Goal: Information Seeking & Learning: Learn about a topic

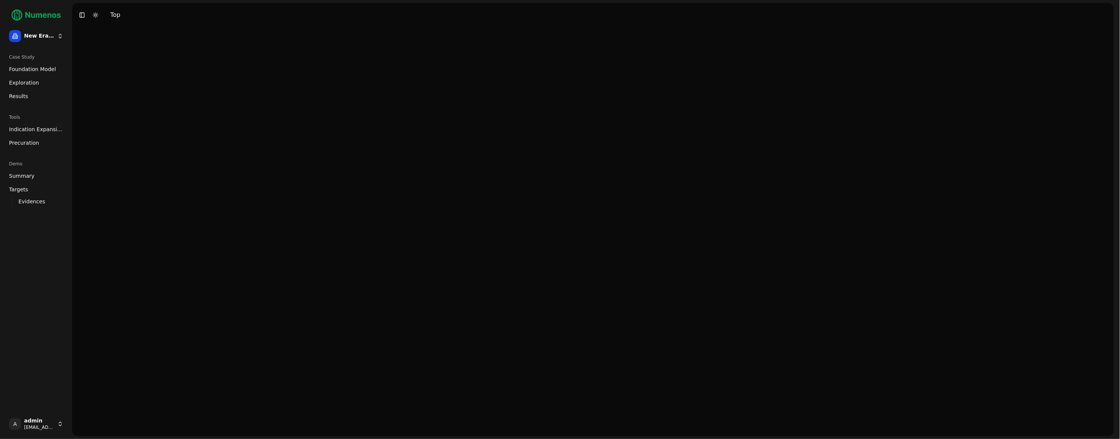
click at [35, 82] on span "Exploration" at bounding box center [24, 83] width 30 height 8
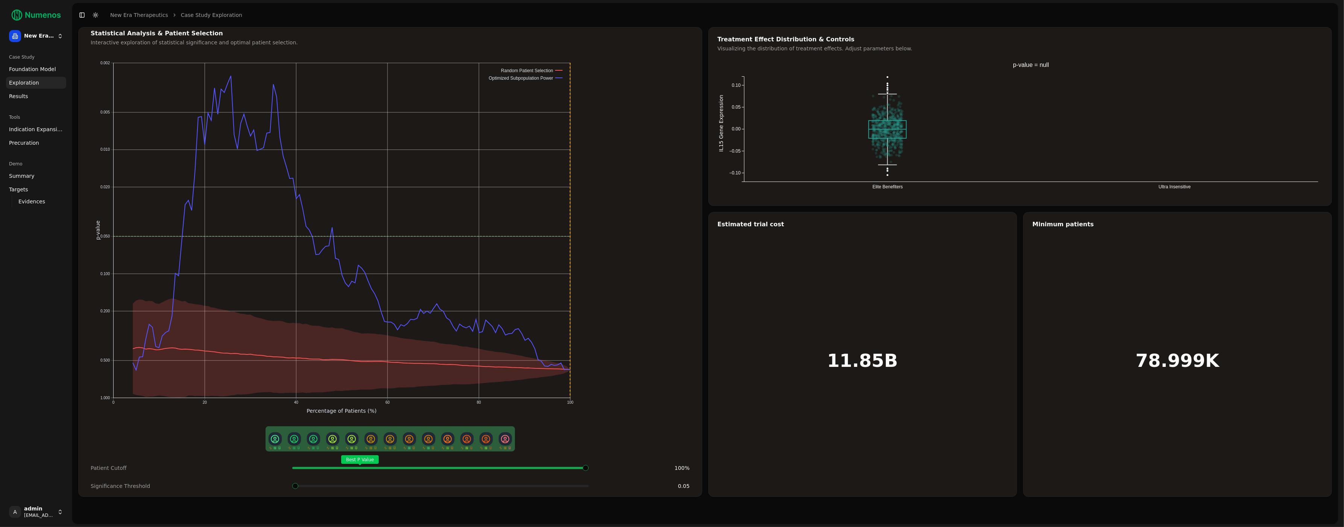
click at [32, 70] on span "Foundation Model" at bounding box center [32, 69] width 47 height 8
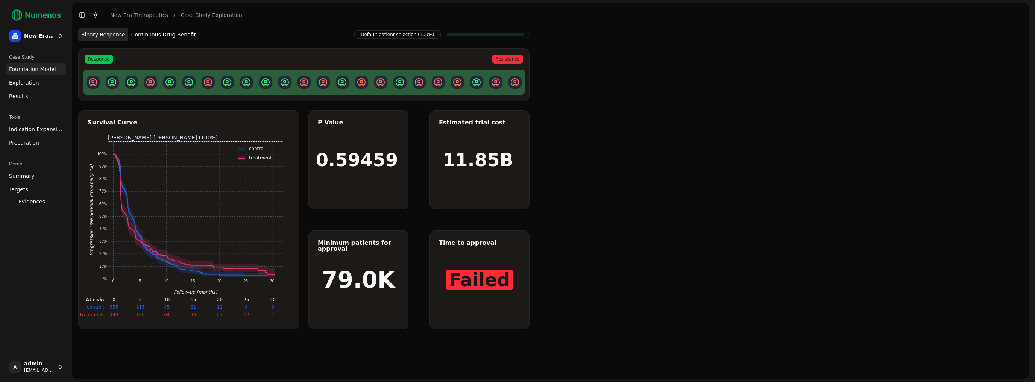
click at [158, 38] on button "Continuous Drug Benefit" at bounding box center [163, 35] width 71 height 14
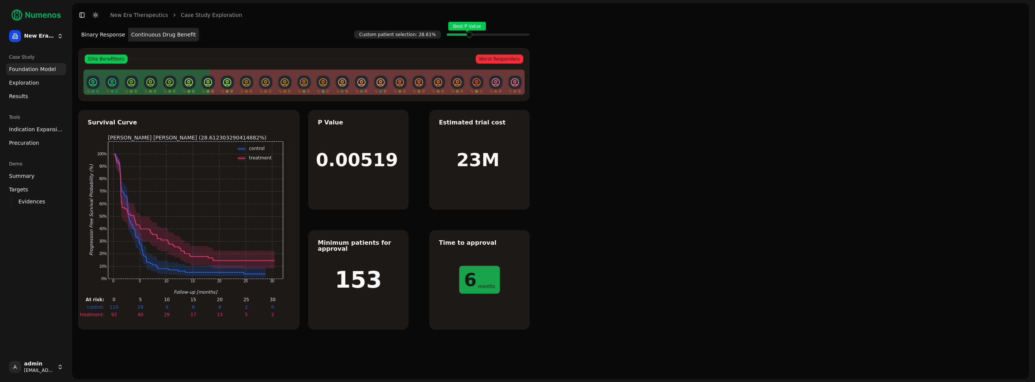
click at [476, 33] on span at bounding box center [476, 34] width 1 height 3
click at [32, 83] on span "Exploration" at bounding box center [24, 83] width 30 height 8
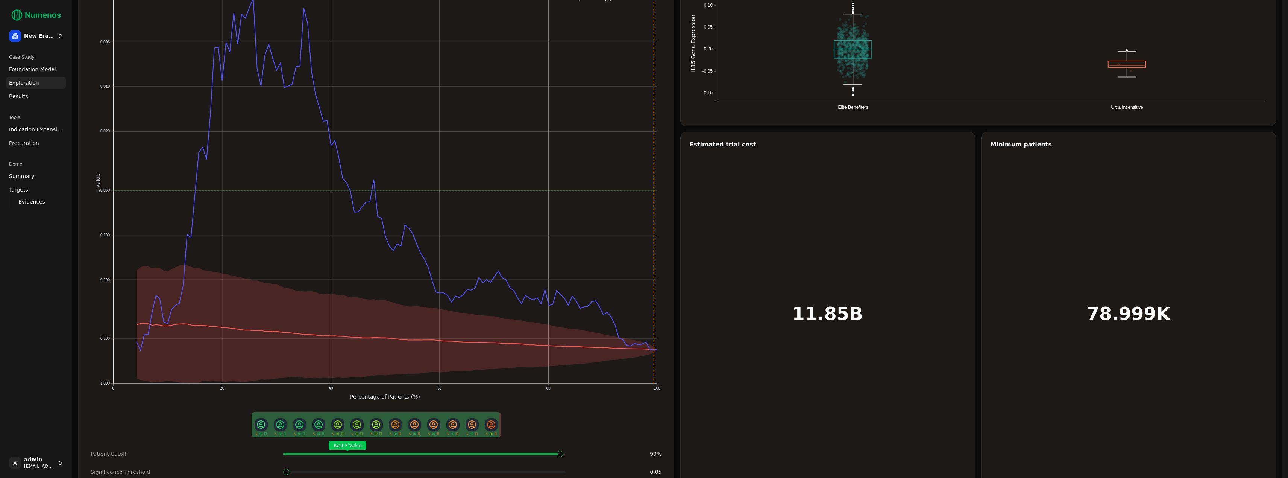
scroll to position [79, 0]
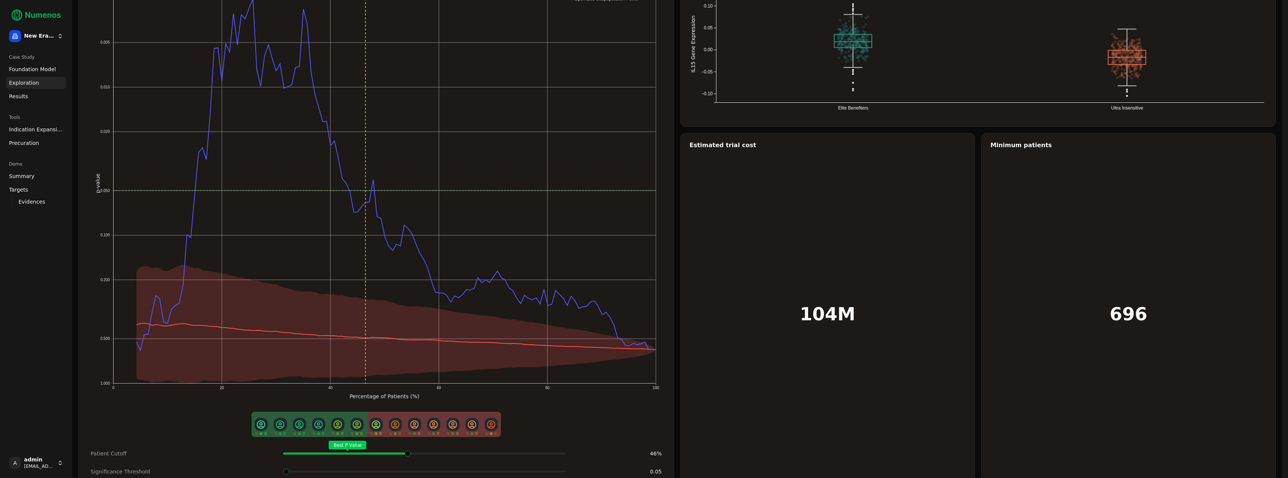
click at [559, 439] on span at bounding box center [560, 453] width 2 height 3
click at [408, 439] on span at bounding box center [409, 453] width 2 height 3
click at [289, 439] on span at bounding box center [286, 471] width 6 height 6
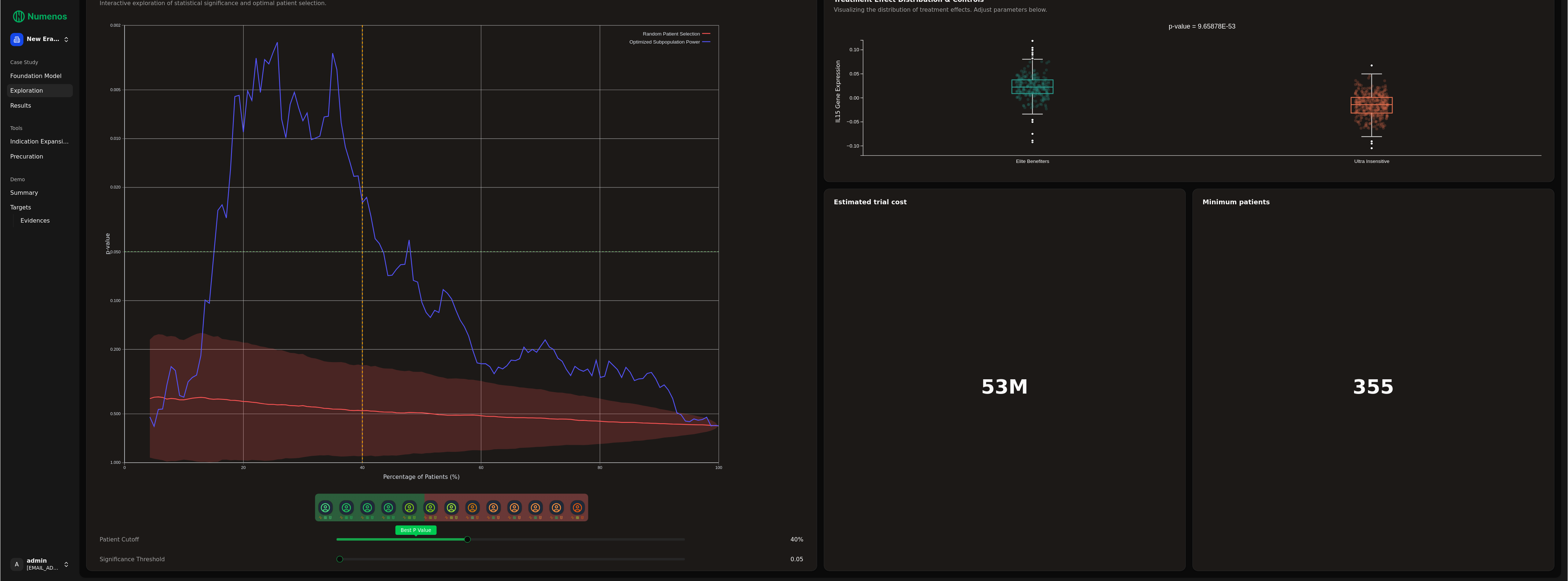
scroll to position [0, 0]
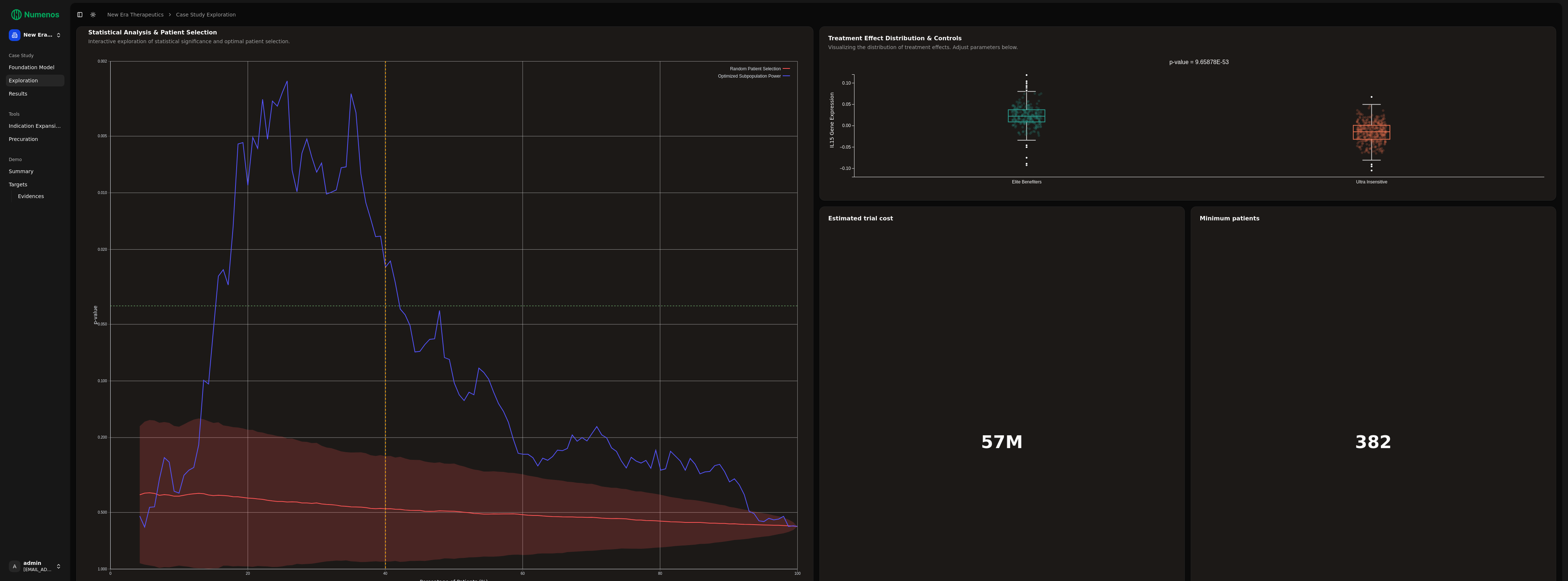
click at [398, 427] on div "Statistical Analysis & Patient Selection Interactive exploration of statistical…" at bounding box center [444, 345] width 737 height 639
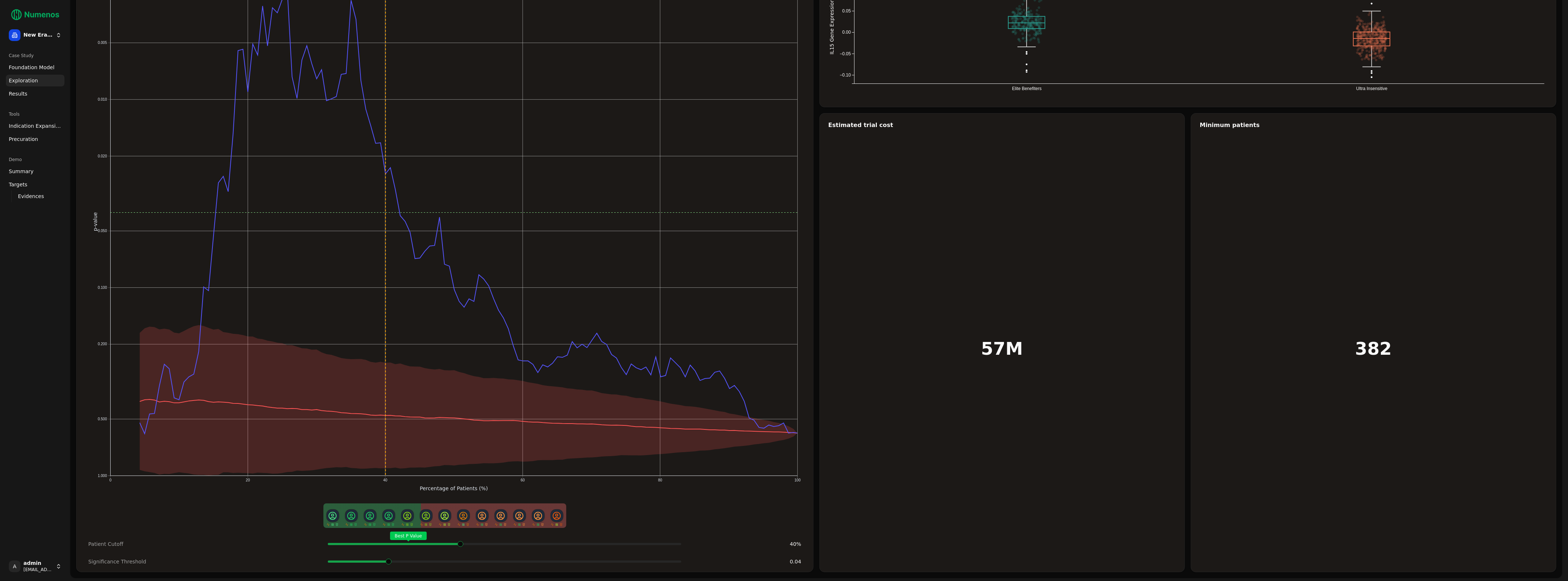
scroll to position [91, 0]
click at [507, 427] on span at bounding box center [504, 562] width 6 height 6
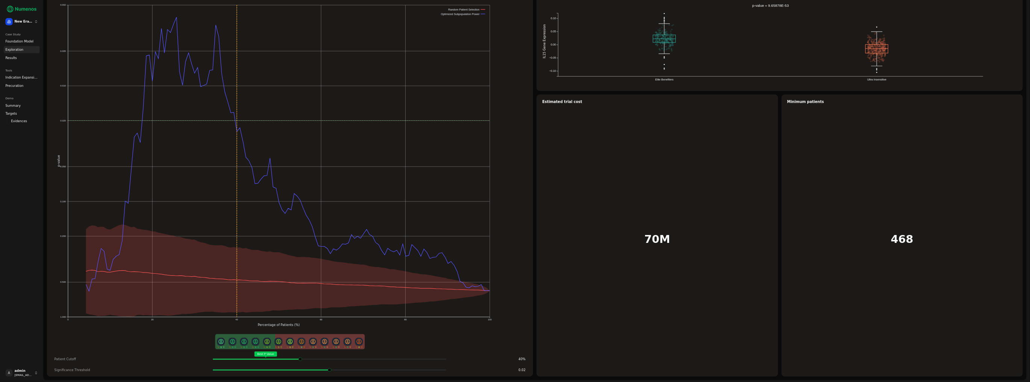
scroll to position [0, 0]
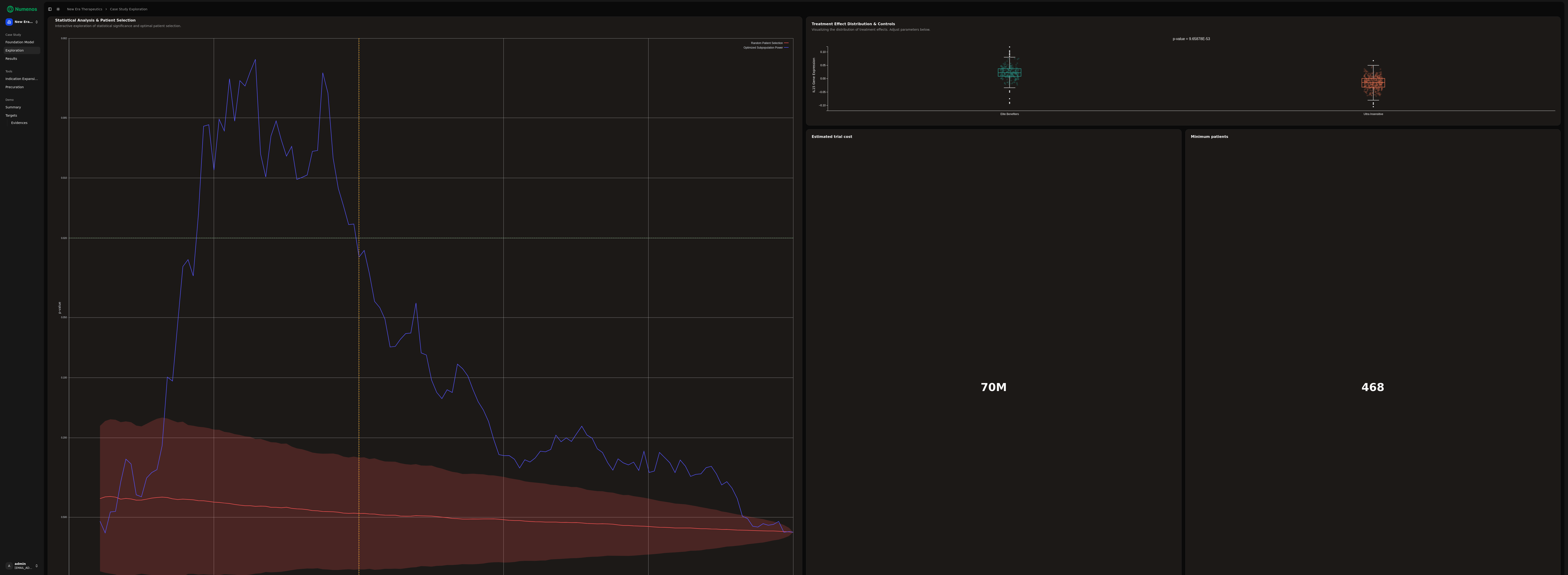
click at [21, 40] on span "Foundation Model" at bounding box center [19, 42] width 29 height 5
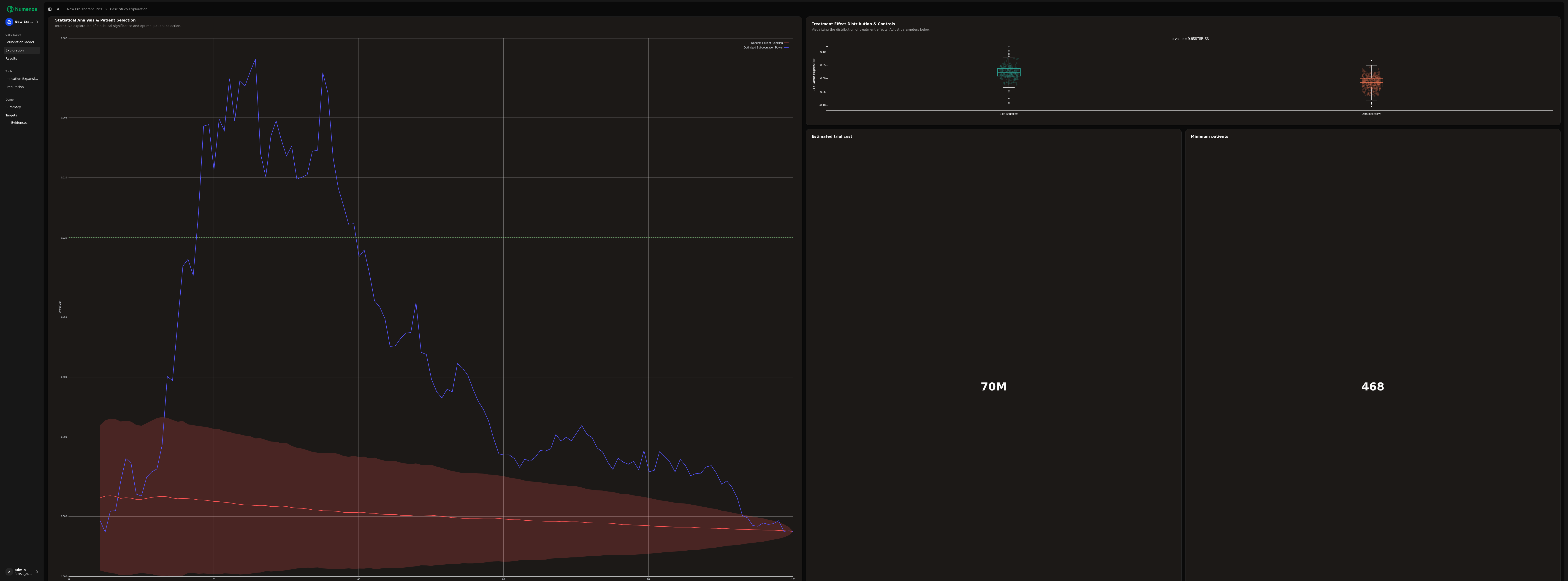
click at [24, 41] on span "Foundation Model" at bounding box center [19, 42] width 29 height 5
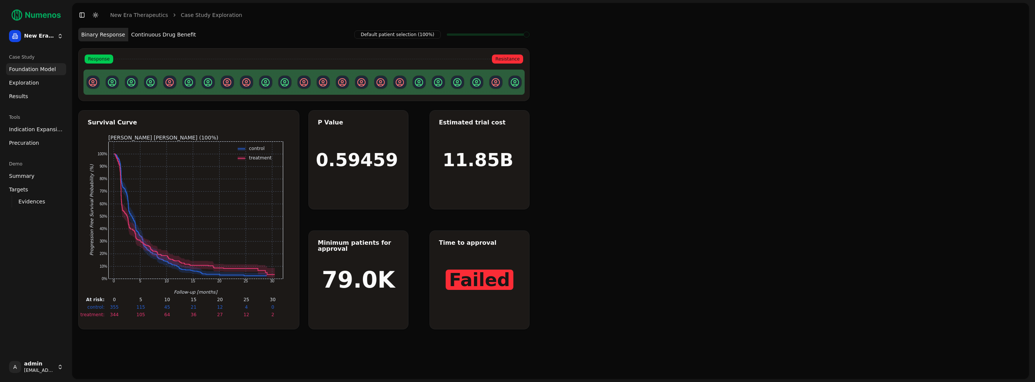
click at [27, 83] on span "Exploration" at bounding box center [24, 83] width 30 height 8
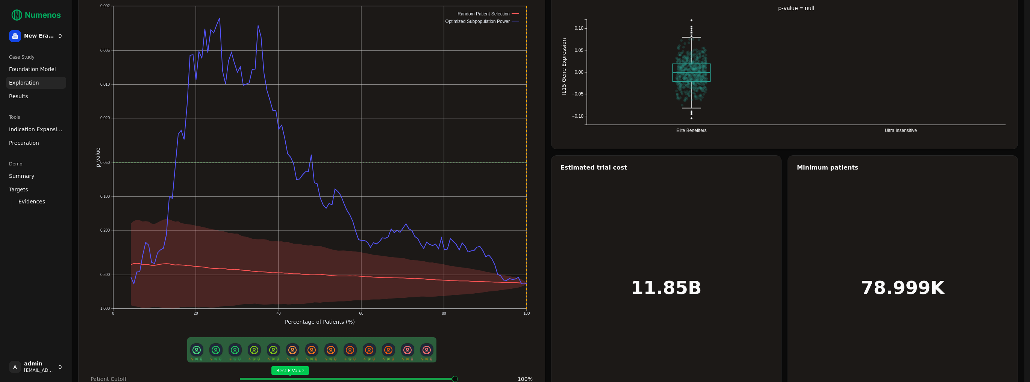
scroll to position [58, 0]
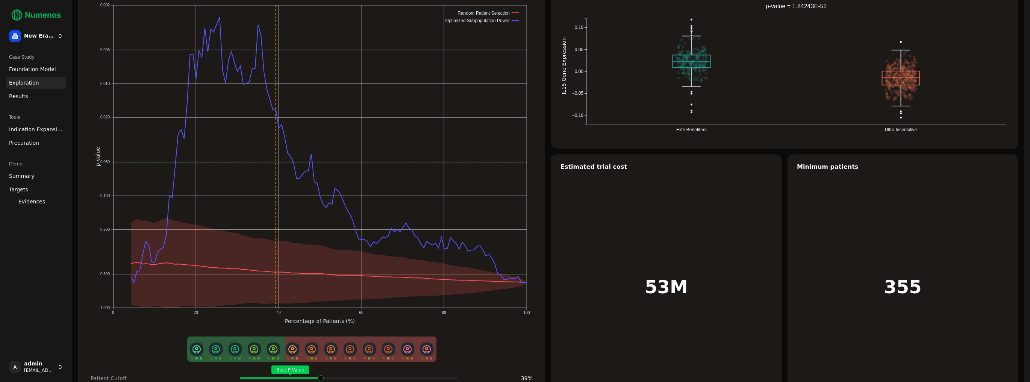
click at [455, 377] on span at bounding box center [456, 378] width 2 height 3
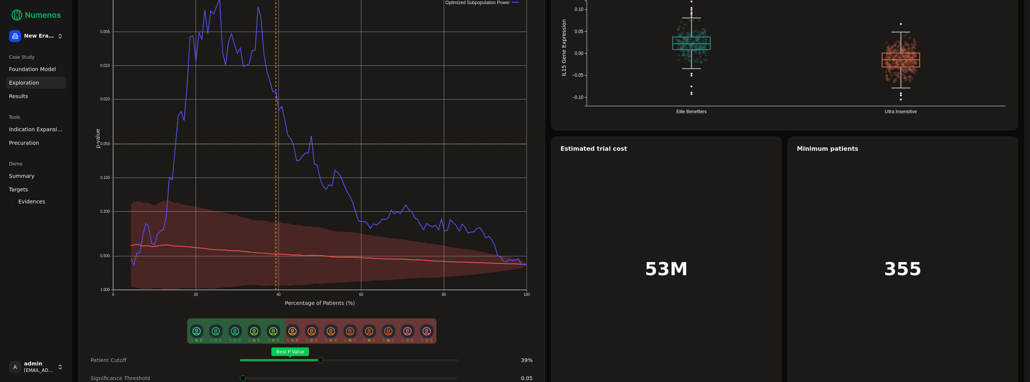
scroll to position [76, 0]
click at [313, 375] on span at bounding box center [314, 378] width 6 height 6
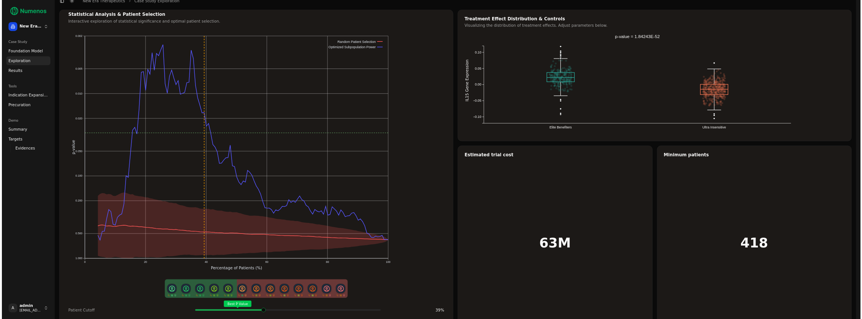
scroll to position [0, 0]
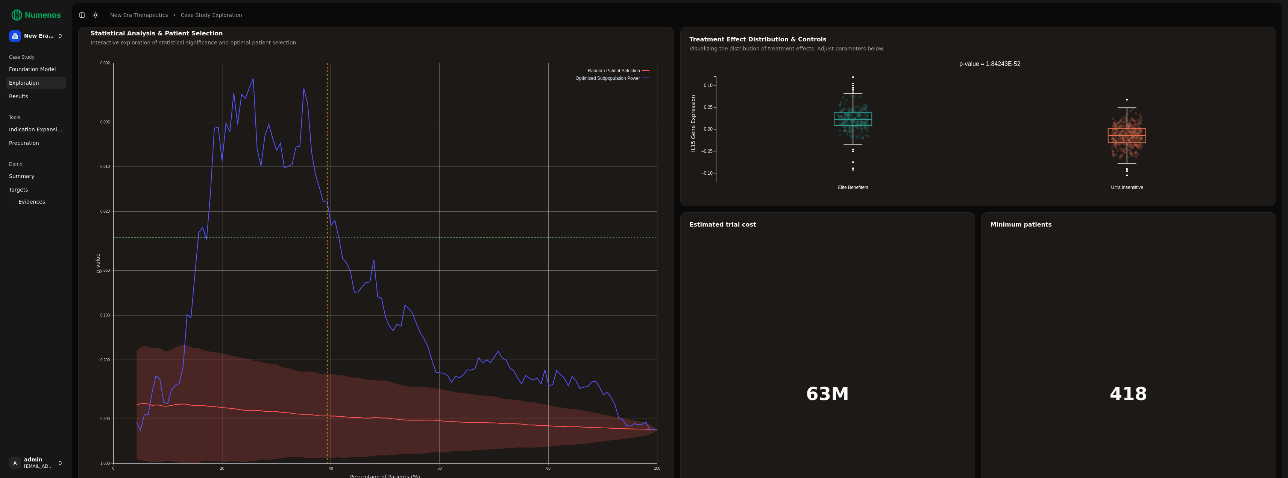
click at [30, 70] on span "Foundation Model" at bounding box center [32, 69] width 47 height 8
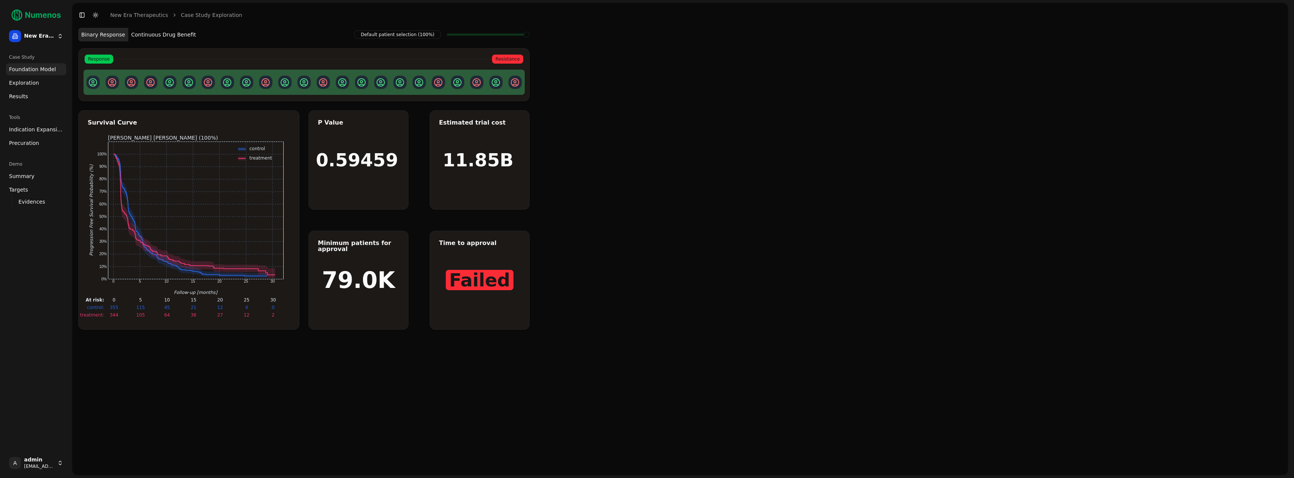
click at [157, 29] on button "Continuous Drug Benefit" at bounding box center [163, 35] width 71 height 14
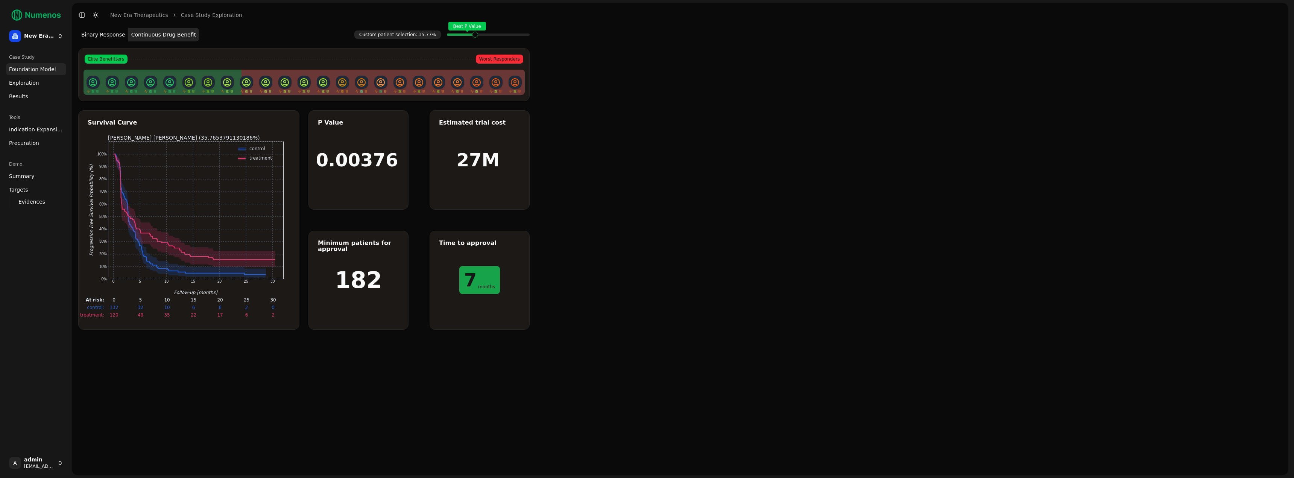
click at [24, 83] on span "Exploration" at bounding box center [24, 83] width 30 height 8
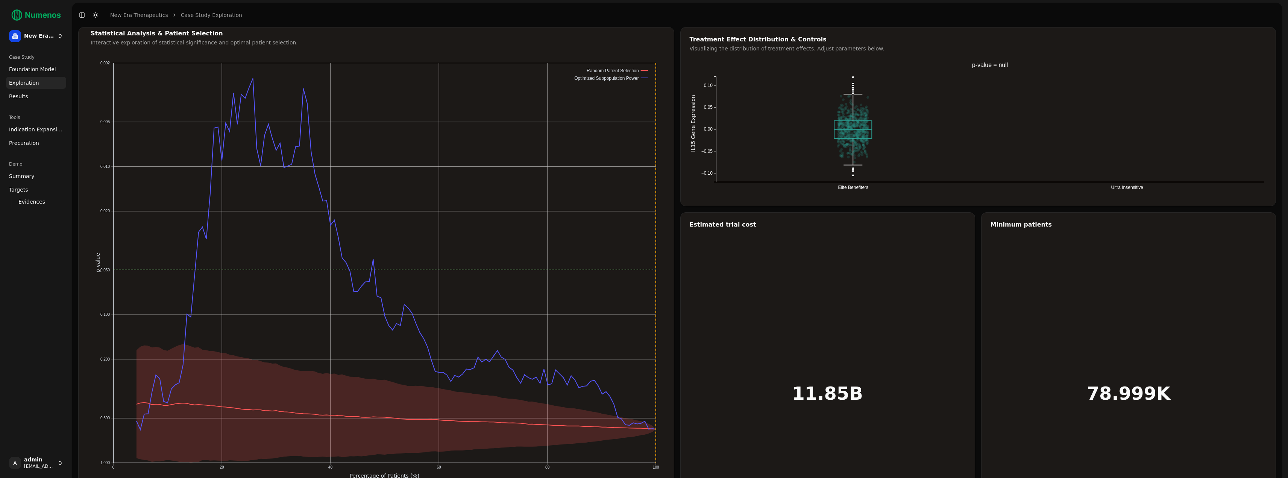
click at [39, 131] on span "Indication Expansion" at bounding box center [36, 130] width 54 height 8
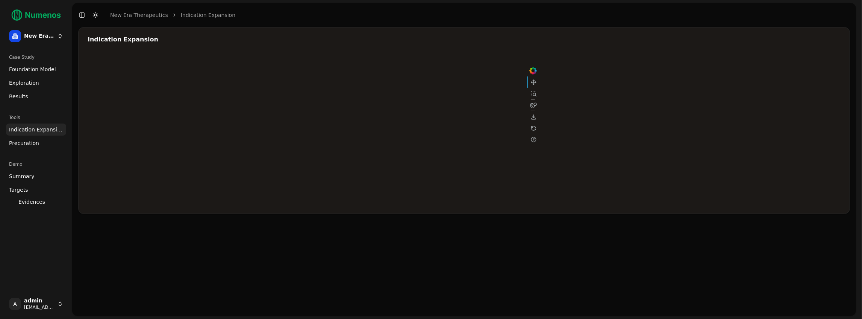
click at [457, 98] on div at bounding box center [313, 129] width 451 height 150
click at [398, 113] on div at bounding box center [313, 129] width 451 height 150
click at [401, 121] on div at bounding box center [313, 129] width 451 height 150
click at [403, 112] on div at bounding box center [313, 129] width 451 height 150
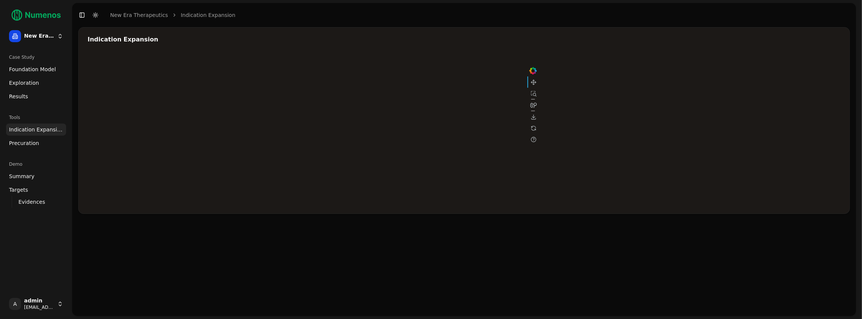
click at [461, 98] on div at bounding box center [313, 129] width 451 height 150
click at [358, 128] on div at bounding box center [313, 129] width 451 height 150
